Goal: Task Accomplishment & Management: Manage account settings

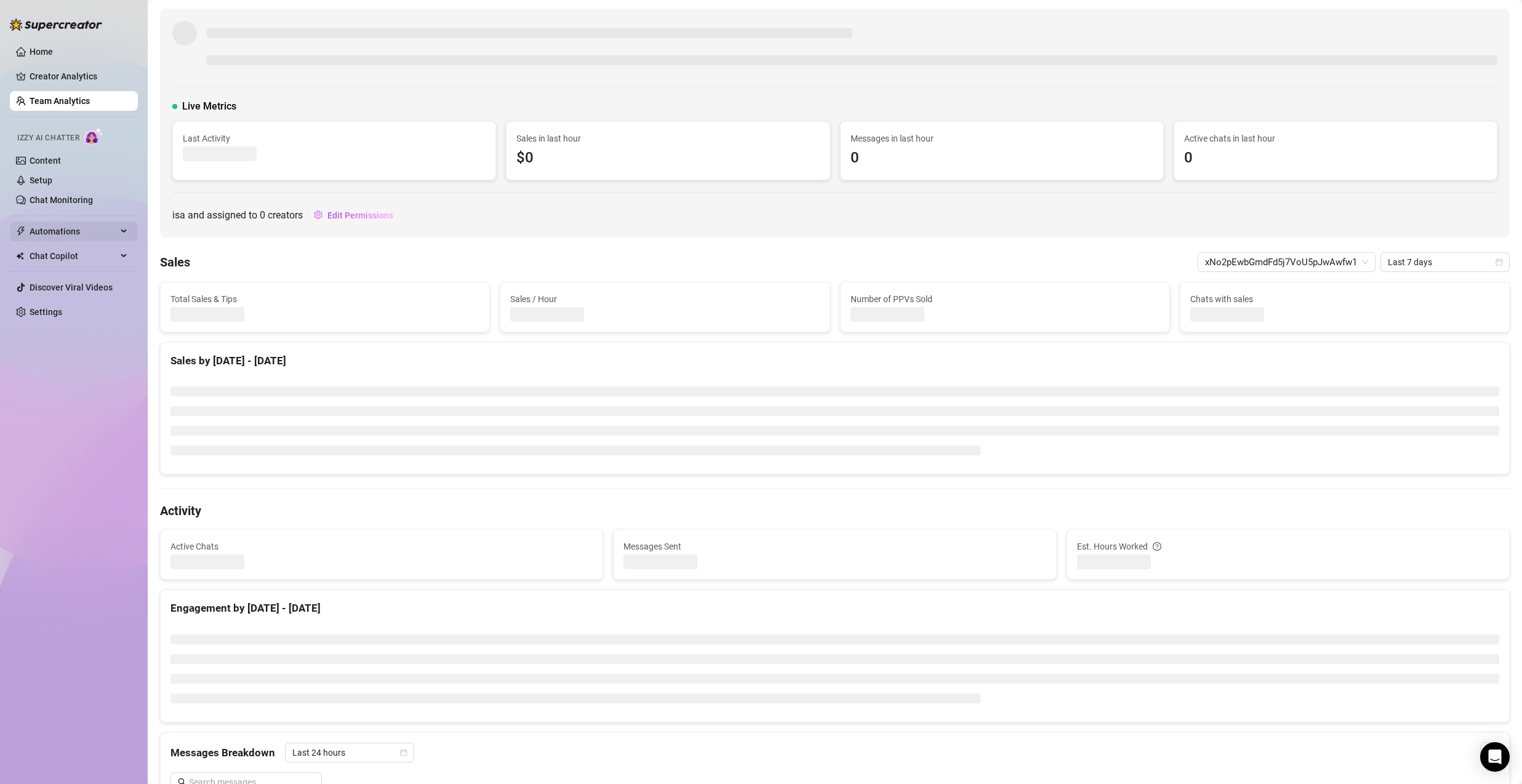
click at [59, 231] on span "Automations" at bounding box center [73, 232] width 87 height 20
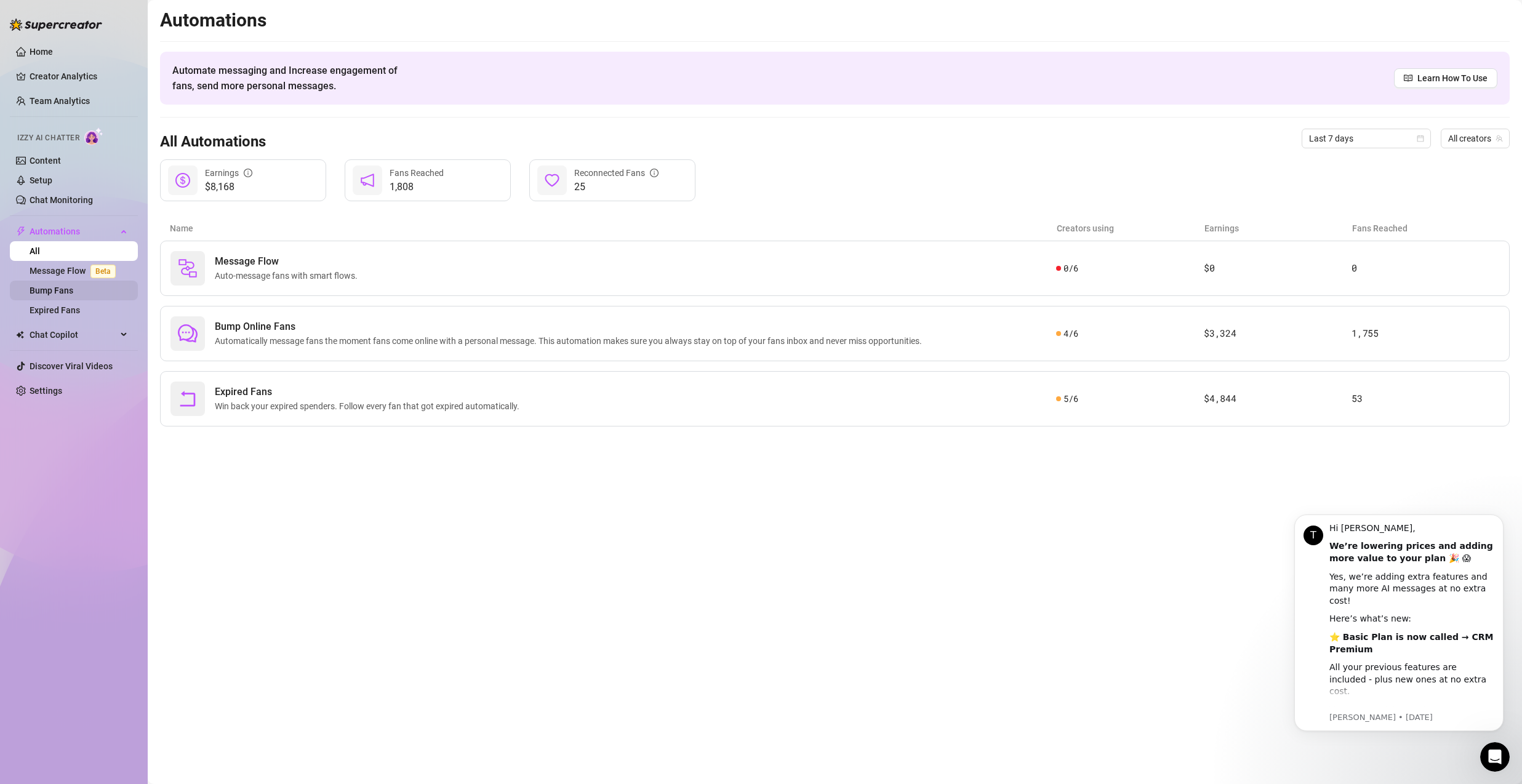
click at [73, 290] on link "Bump Fans" at bounding box center [51, 290] width 44 height 10
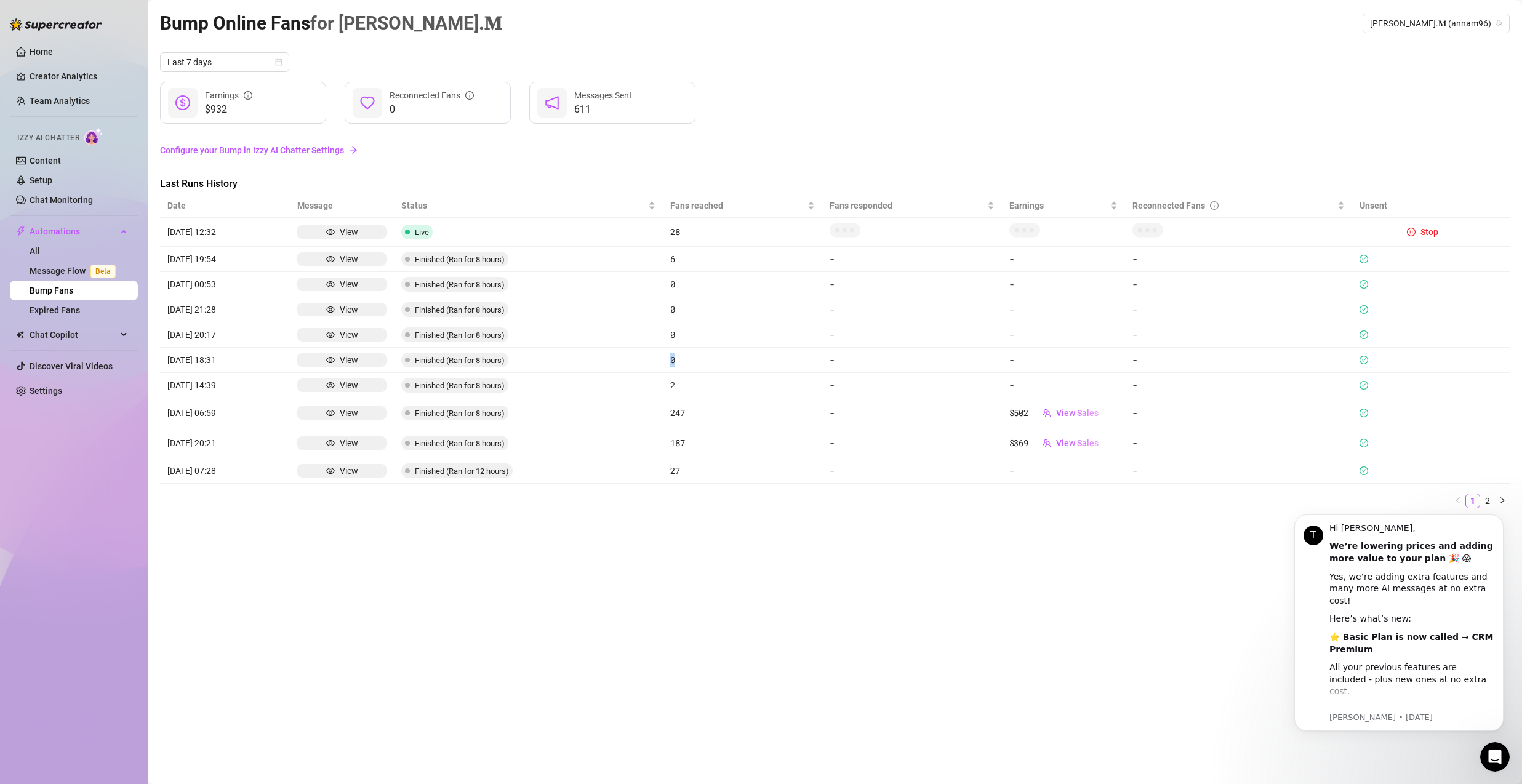
drag, startPoint x: 656, startPoint y: 356, endPoint x: 687, endPoint y: 356, distance: 31.0
click at [687, 356] on tr "08/15 18:31 View Finished (Ran for 8 hours) 0 - - -" at bounding box center [835, 360] width 1350 height 25
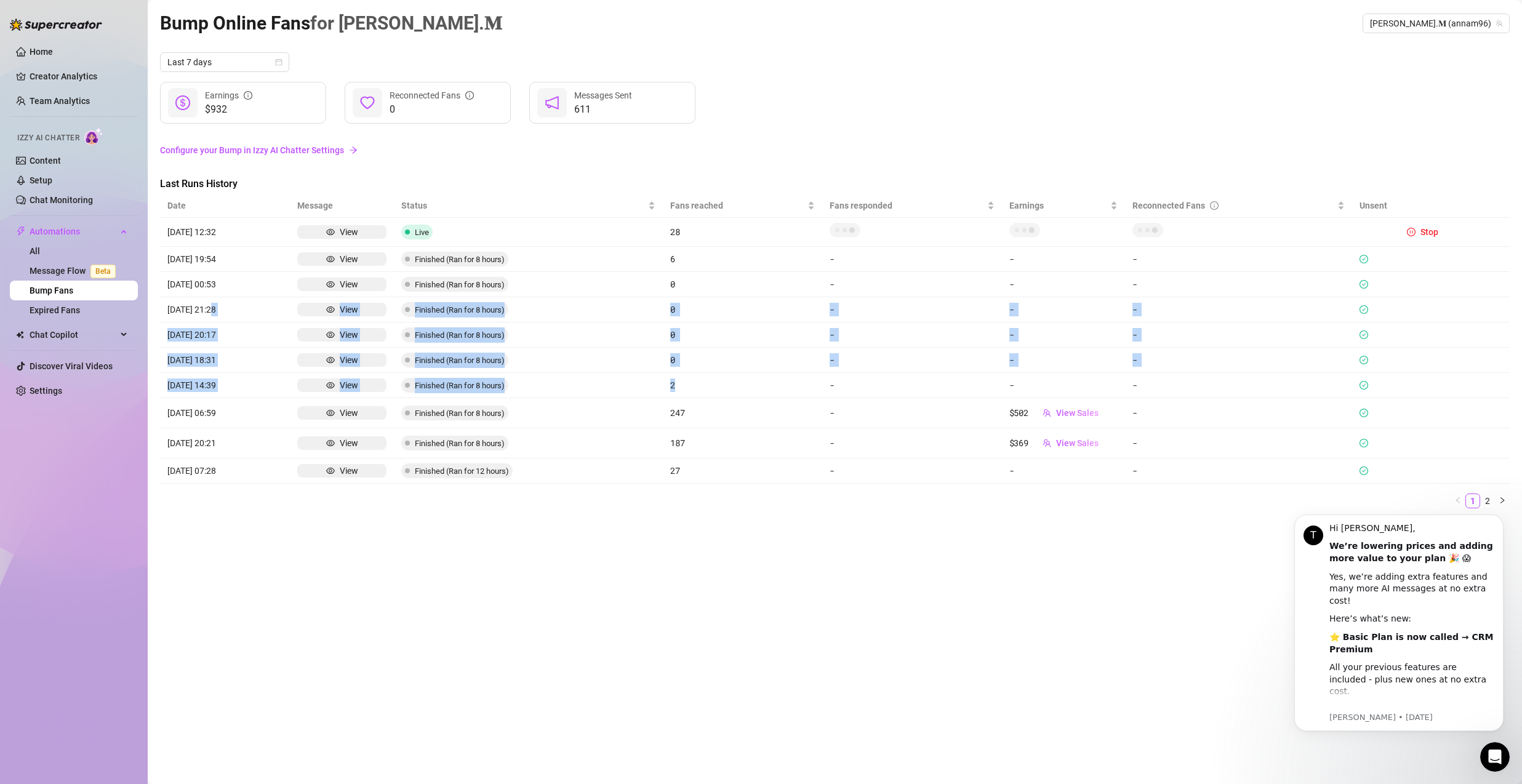
drag, startPoint x: 685, startPoint y: 387, endPoint x: 282, endPoint y: 305, distance: 411.3
click at [282, 305] on tbody "08/17 12:32 View Live 28 Stop 08/16 19:54 View Finished (Ran for 8 hours) 6 - -…" at bounding box center [835, 351] width 1350 height 266
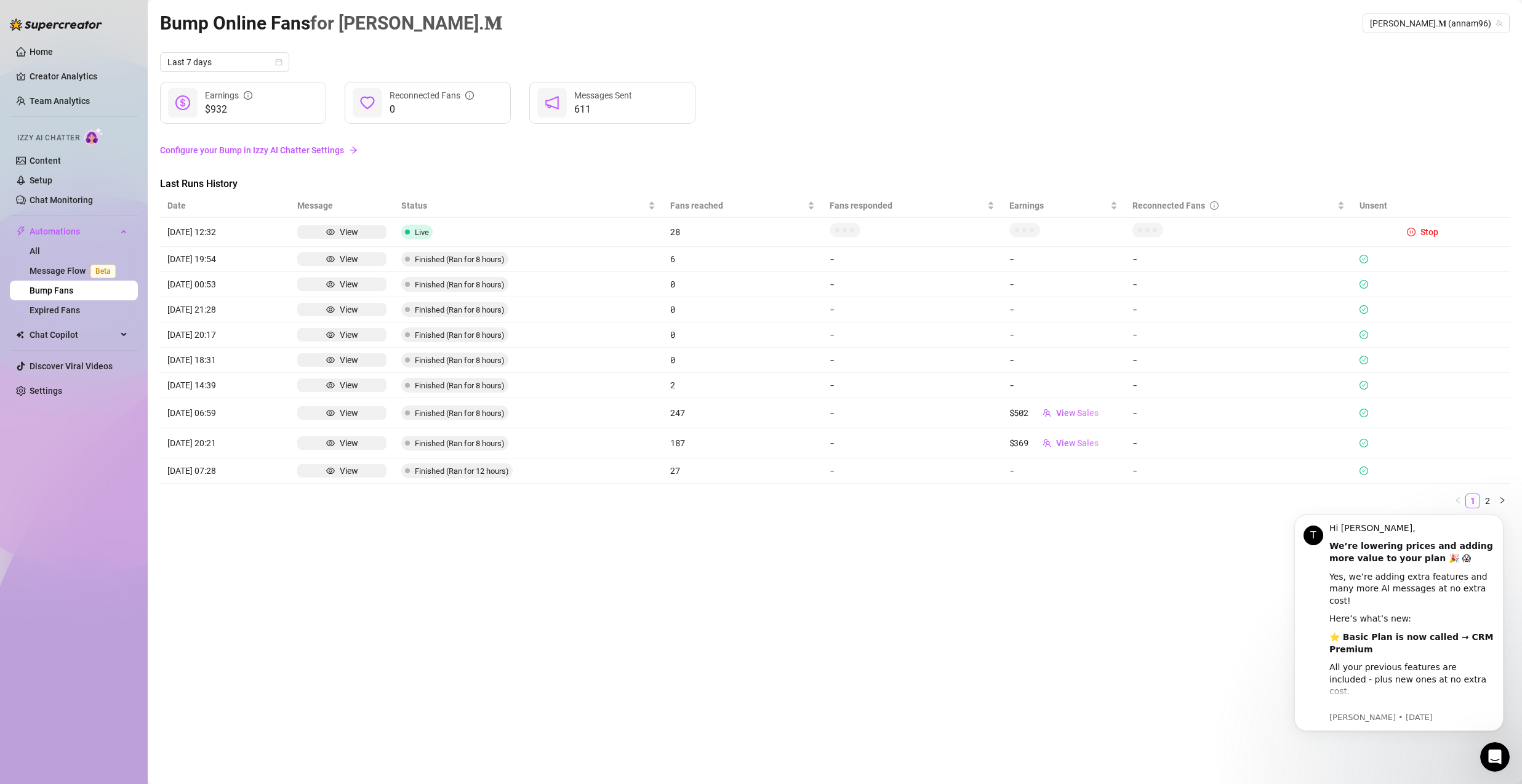
click at [218, 386] on article "[DATE] 14:39" at bounding box center [225, 385] width 115 height 13
drag, startPoint x: 192, startPoint y: 415, endPoint x: 218, endPoint y: 416, distance: 26.0
click at [218, 416] on article "[DATE] 06:59" at bounding box center [225, 413] width 115 height 13
drag, startPoint x: 189, startPoint y: 384, endPoint x: 215, endPoint y: 384, distance: 26.0
click at [215, 384] on article "[DATE] 14:39" at bounding box center [225, 385] width 115 height 13
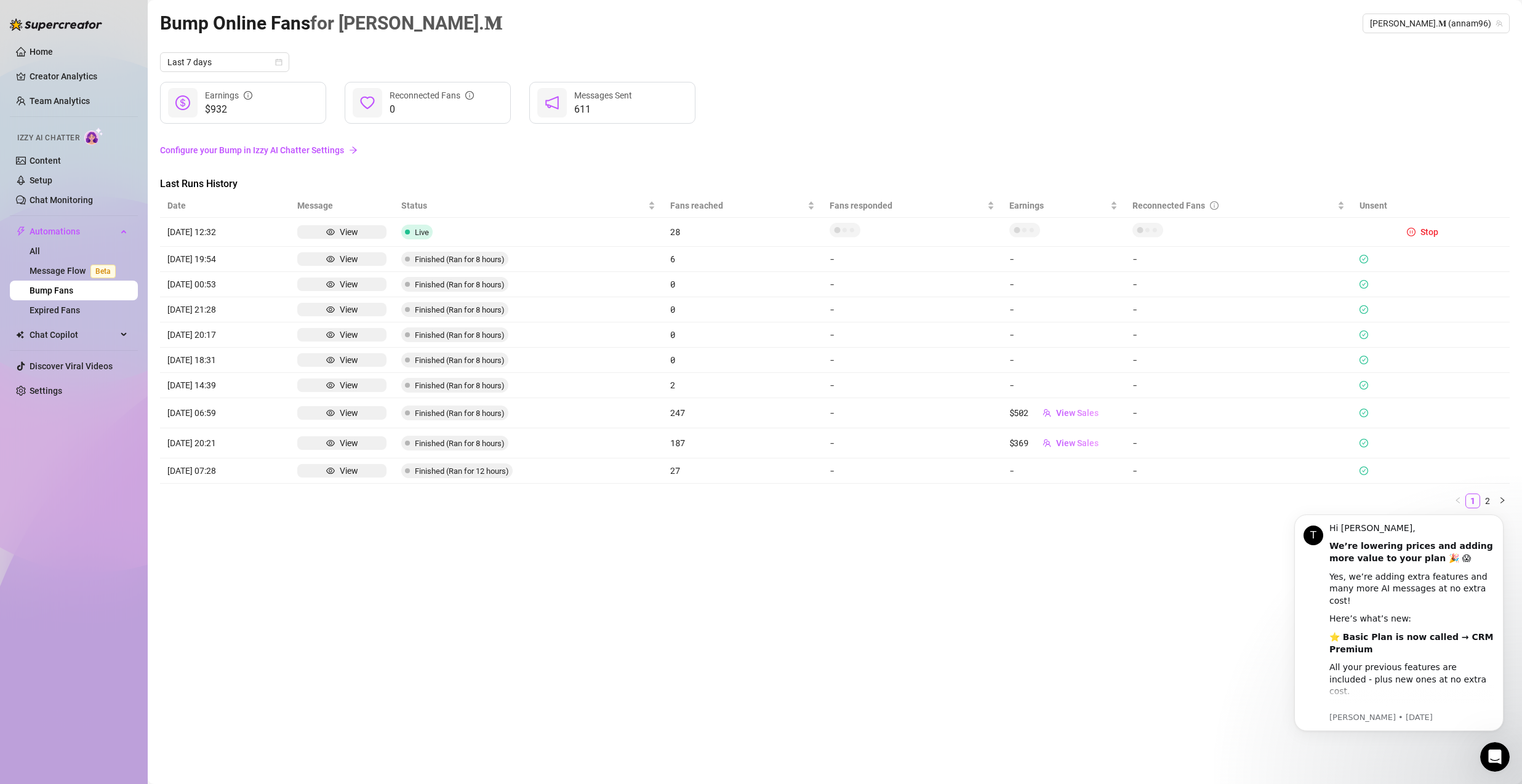
drag, startPoint x: 666, startPoint y: 411, endPoint x: 700, endPoint y: 413, distance: 34.1
click at [700, 413] on td "247" at bounding box center [743, 413] width 159 height 30
drag, startPoint x: 676, startPoint y: 417, endPoint x: 693, endPoint y: 417, distance: 17.0
click at [693, 417] on tr "08/15 06:59 View Finished (Ran for 8 hours) 247 - $502 View Sales -" at bounding box center [835, 413] width 1350 height 30
drag, startPoint x: 665, startPoint y: 237, endPoint x: 698, endPoint y: 234, distance: 33.1
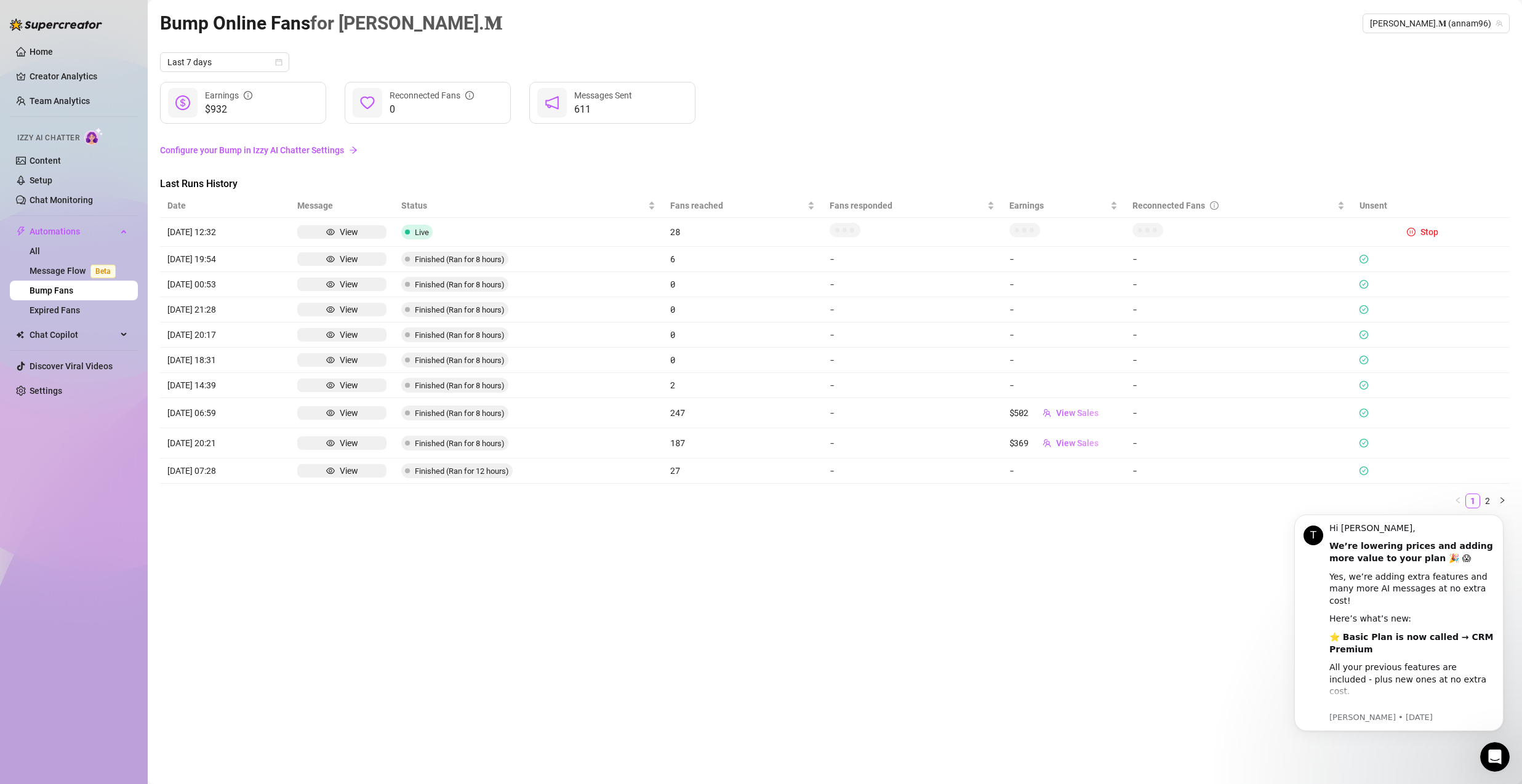
click at [698, 234] on td "28" at bounding box center [743, 232] width 159 height 29
drag, startPoint x: 666, startPoint y: 228, endPoint x: 700, endPoint y: 229, distance: 34.0
click at [700, 229] on td "28" at bounding box center [743, 232] width 159 height 29
drag, startPoint x: 655, startPoint y: 222, endPoint x: 673, endPoint y: 222, distance: 18.0
click at [663, 222] on td "Live" at bounding box center [528, 232] width 269 height 29
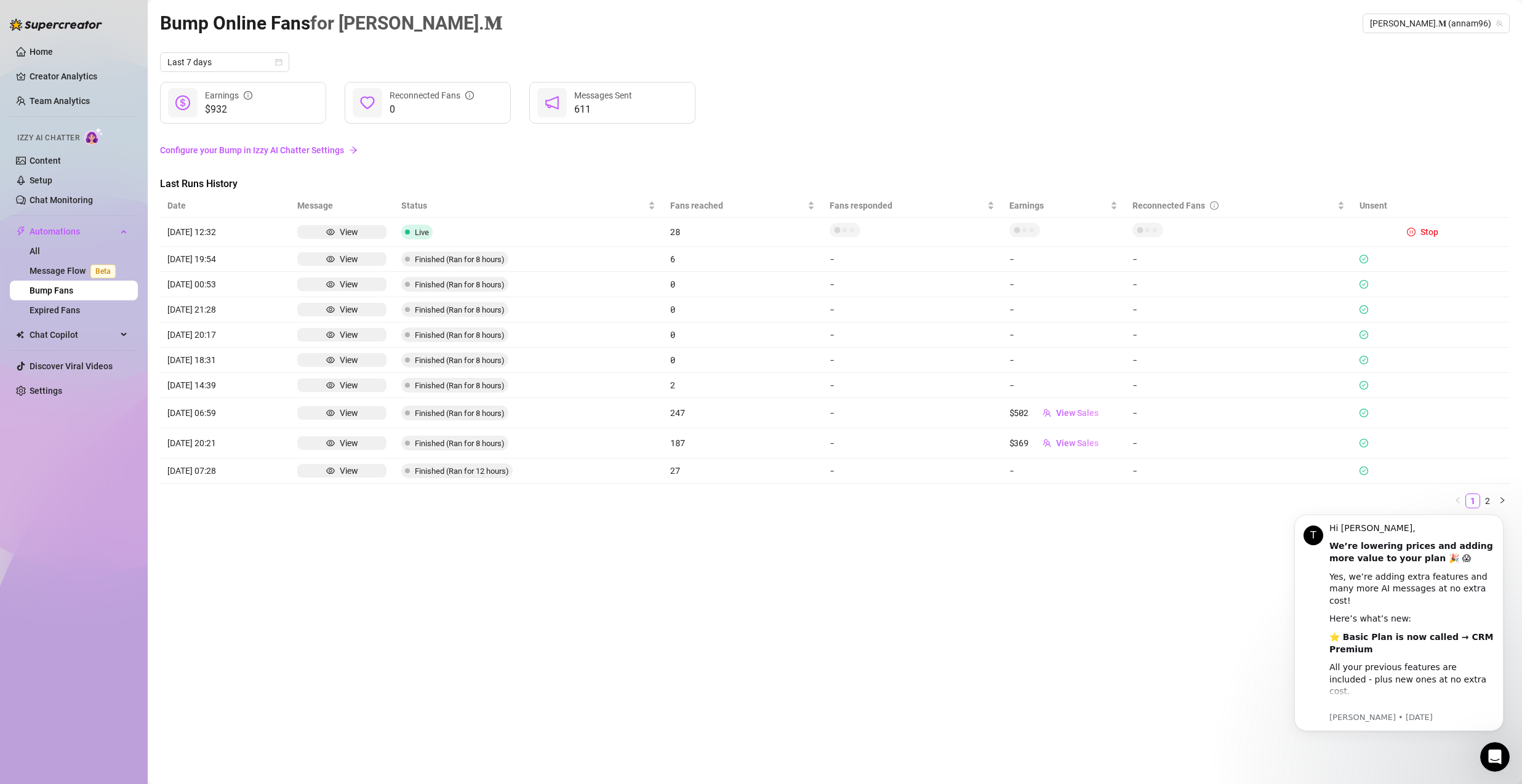
click at [867, 115] on div "$932 Earnings 0 Reconnected Fans 611 Messages Sent" at bounding box center [835, 103] width 1350 height 42
click at [1469, 25] on span "[PERSON_NAME].𝐌 (annam96)" at bounding box center [1437, 23] width 132 height 19
click at [1457, 28] on span "[PERSON_NAME].𝐌 (annam96)" at bounding box center [1437, 23] width 132 height 19
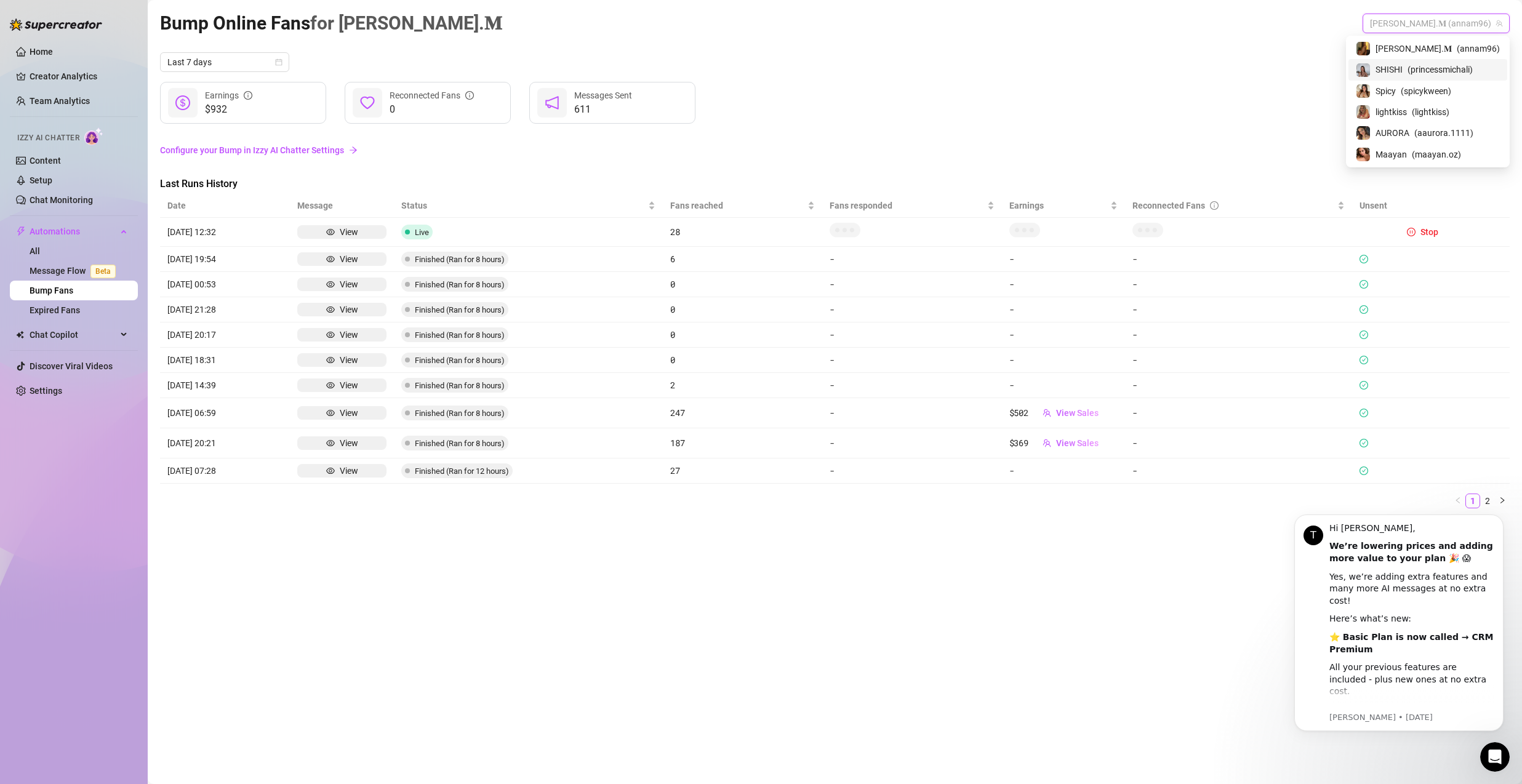
click at [1443, 63] on span "( princessmichali )" at bounding box center [1441, 69] width 65 height 13
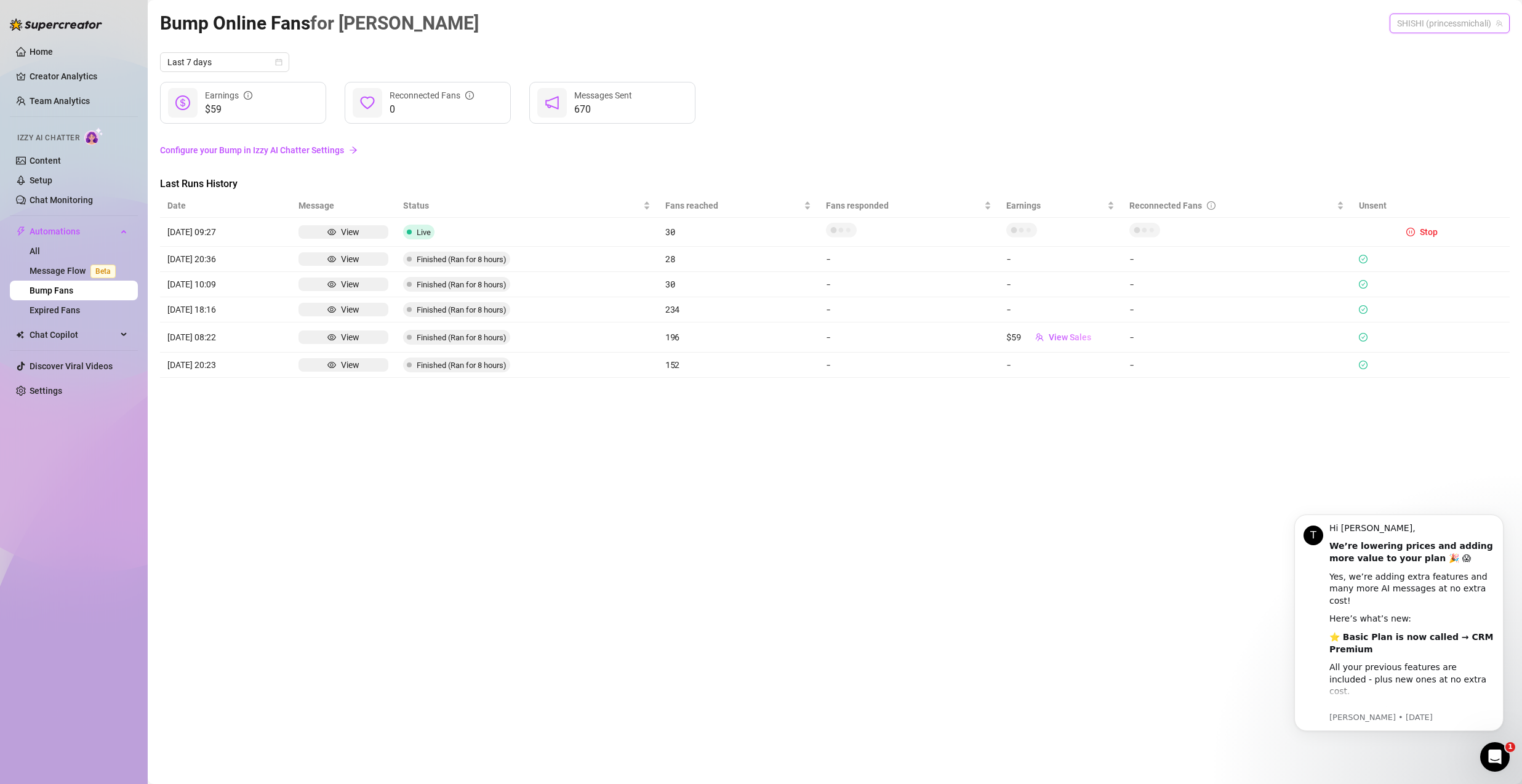
click at [1436, 26] on span "SHISHI (princessmichali)" at bounding box center [1450, 23] width 105 height 19
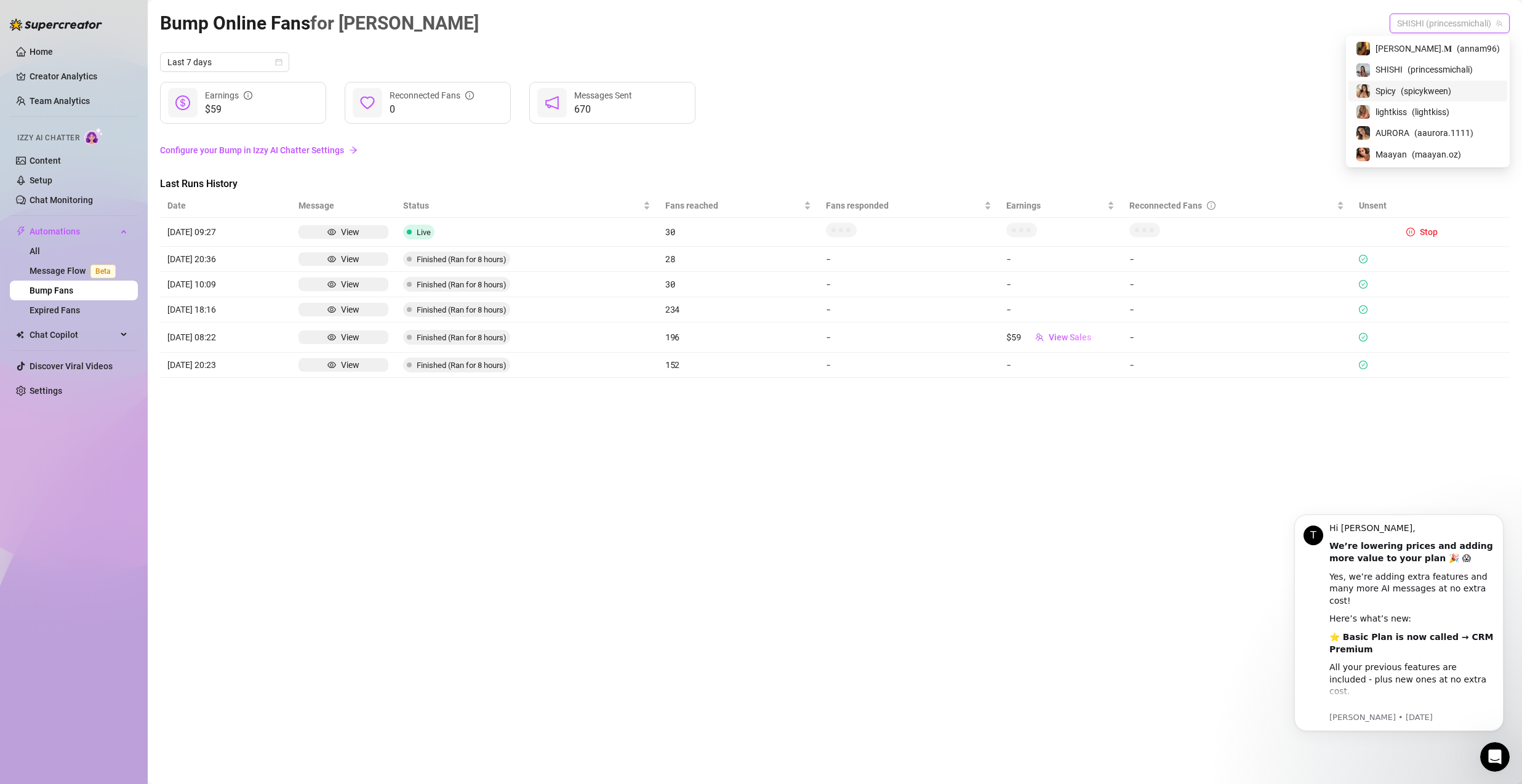
click at [1423, 93] on div "Spicy ( spicykween )" at bounding box center [1428, 91] width 144 height 15
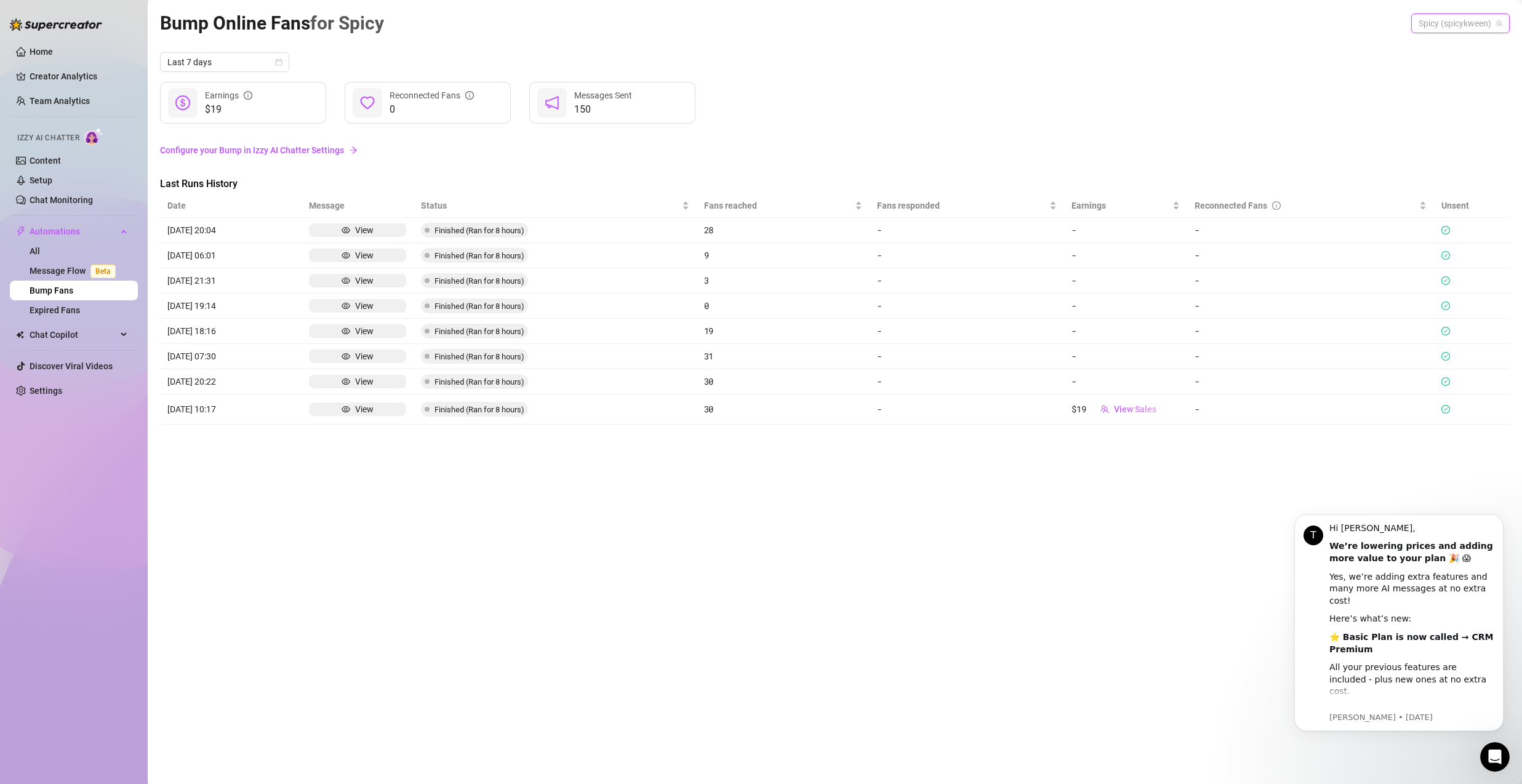
click at [1431, 22] on span "Spicy (spicykween)" at bounding box center [1460, 23] width 83 height 19
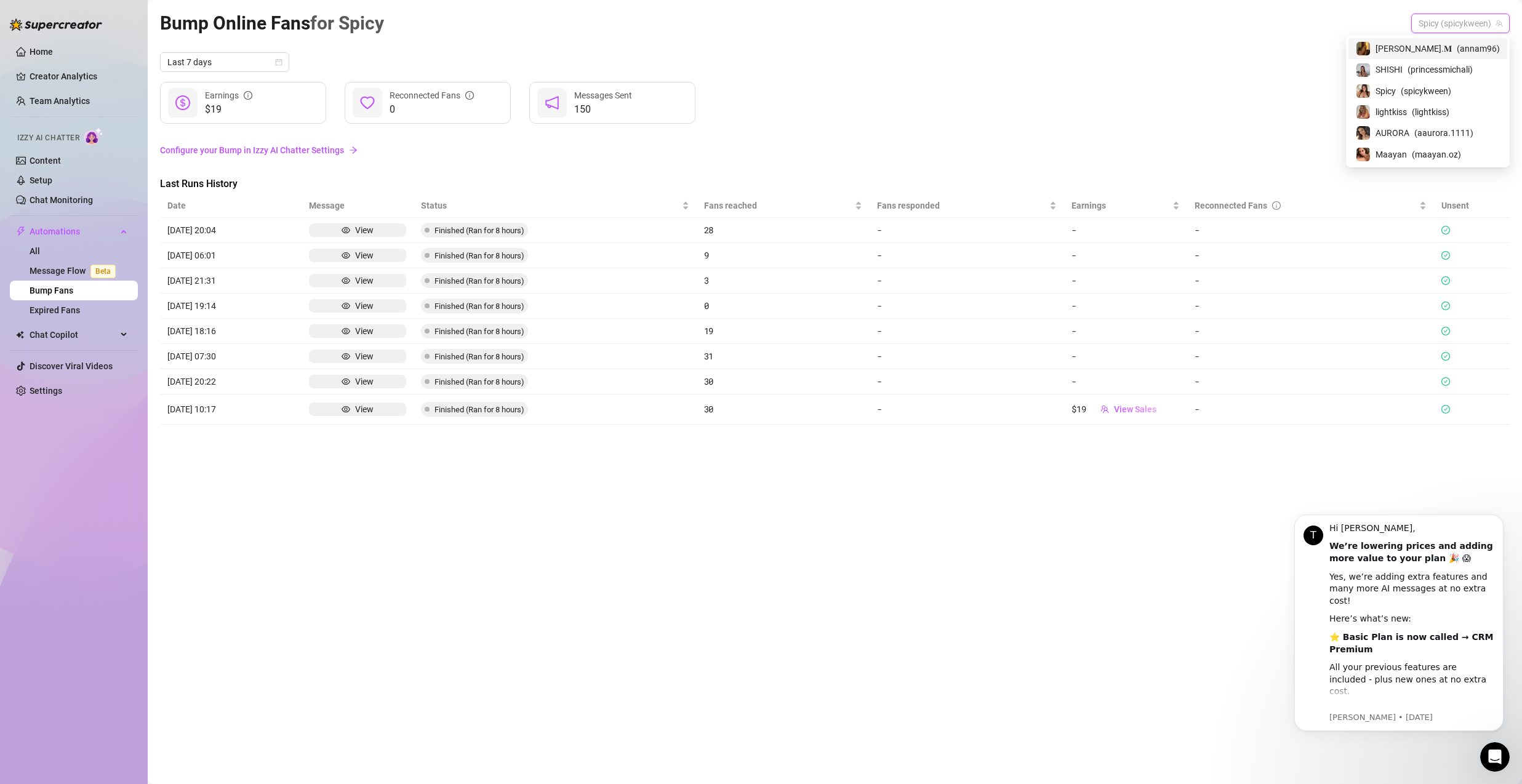
click at [1427, 47] on span "𝐀𝐧𝐧𝐚.𝐌" at bounding box center [1414, 49] width 76 height 13
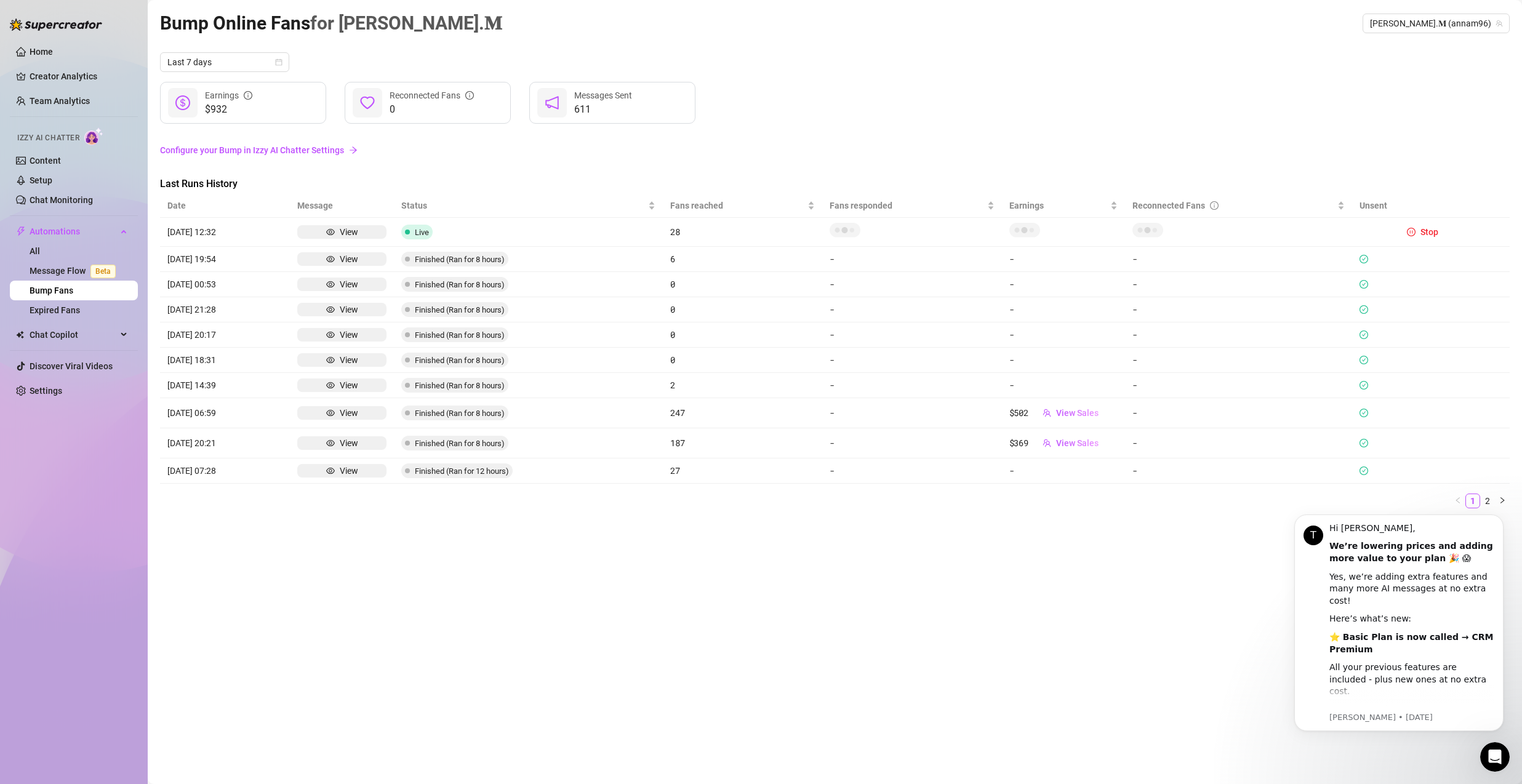
click at [46, 130] on div "Izzy AI Chatter" at bounding box center [73, 136] width 111 height 18
